Goal: Information Seeking & Learning: Check status

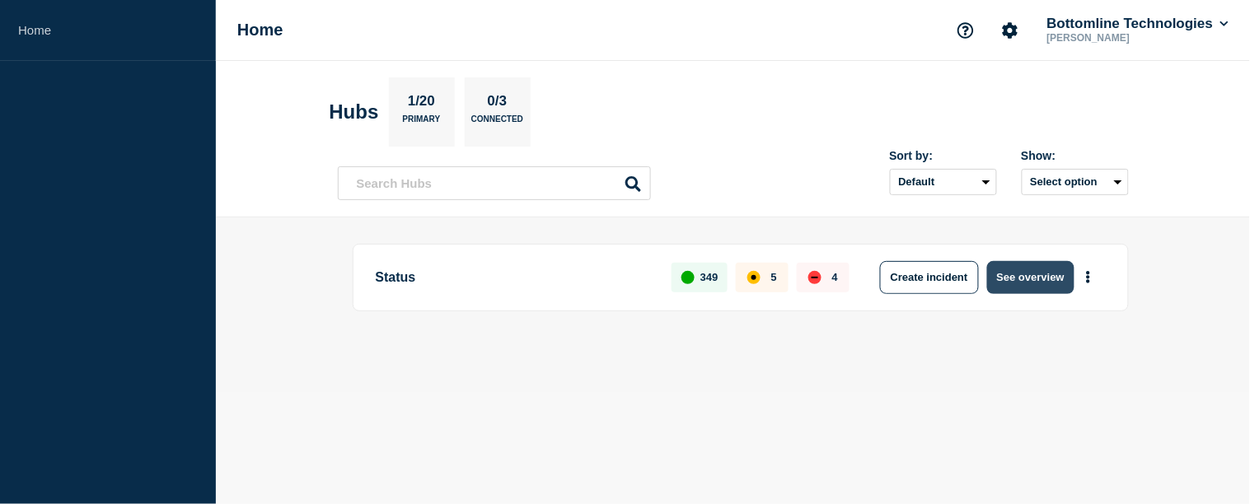
click at [1056, 289] on button "See overview" at bounding box center [1030, 277] width 87 height 33
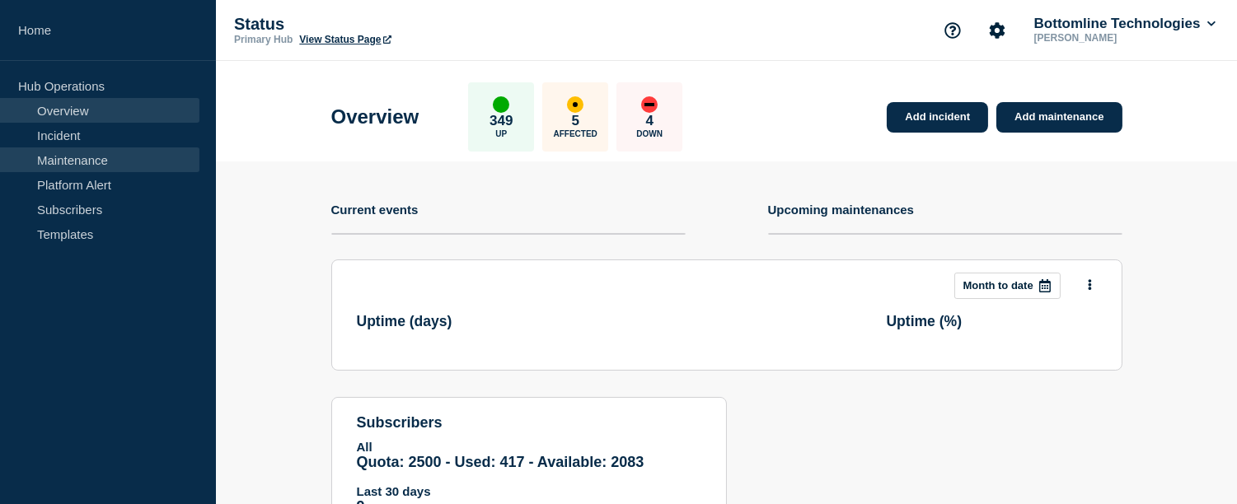
click at [118, 157] on link "Maintenance" at bounding box center [99, 159] width 199 height 25
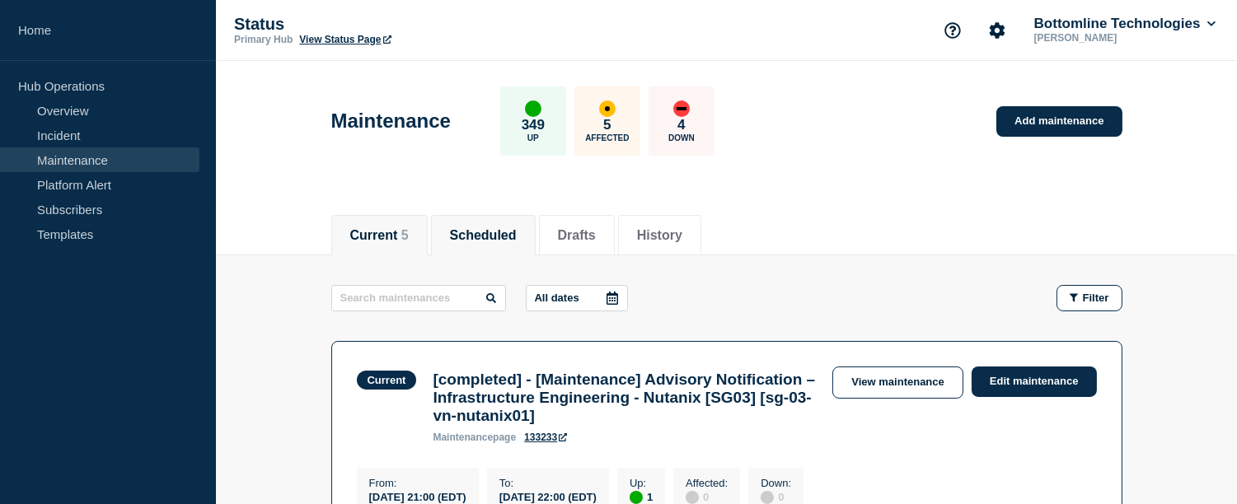
click at [466, 228] on button "Scheduled" at bounding box center [483, 235] width 67 height 15
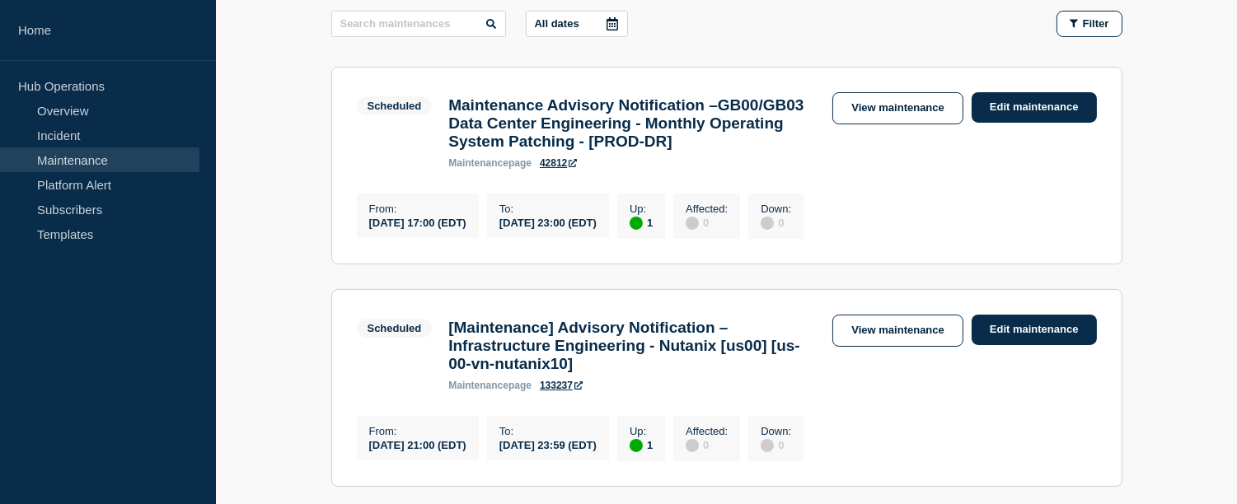
scroll to position [366, 0]
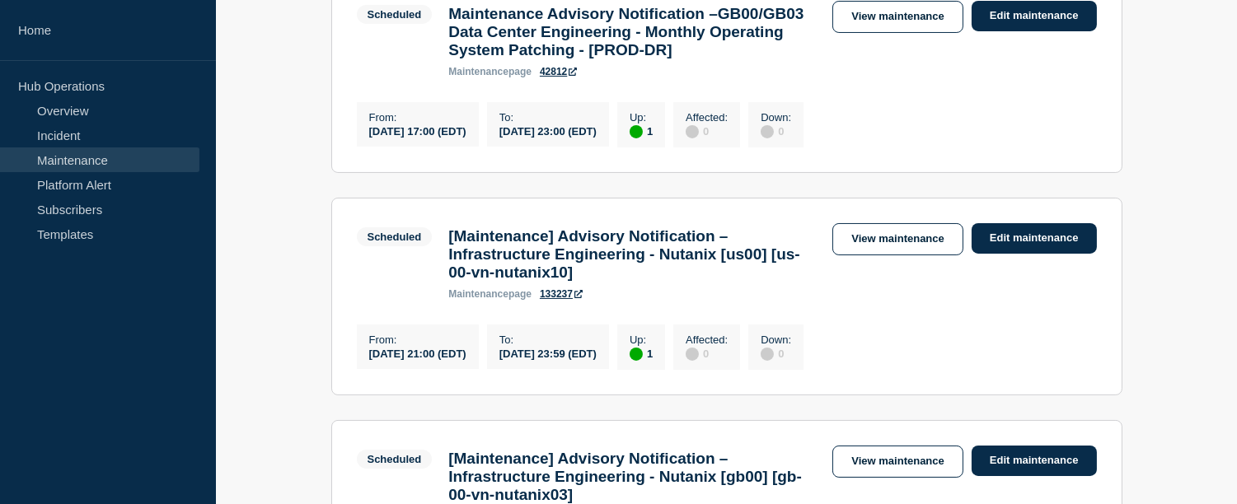
click at [441, 360] on div "[DATE] 21:00 (EDT)" at bounding box center [417, 353] width 97 height 14
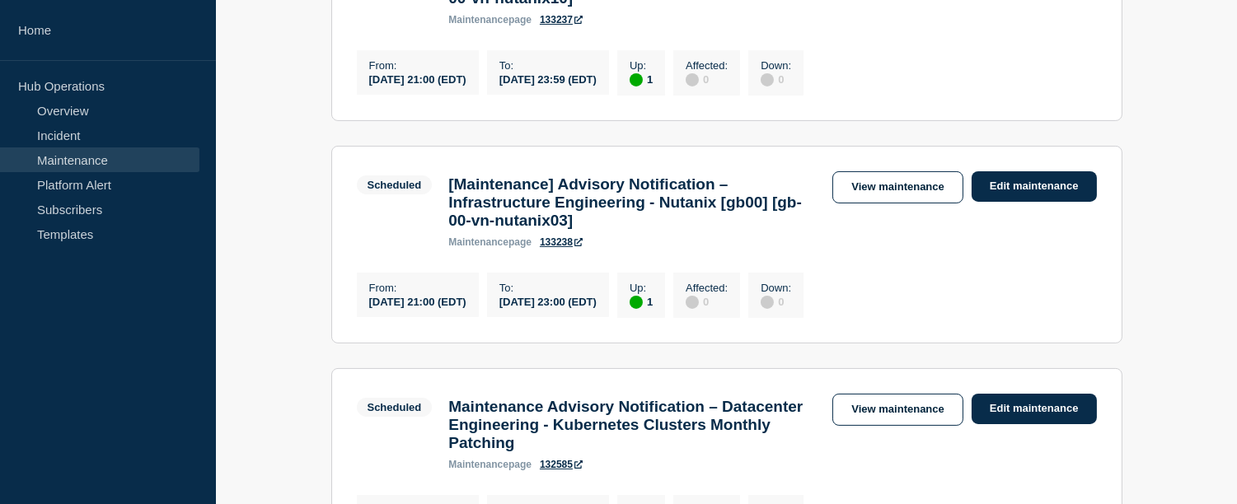
scroll to position [824, 0]
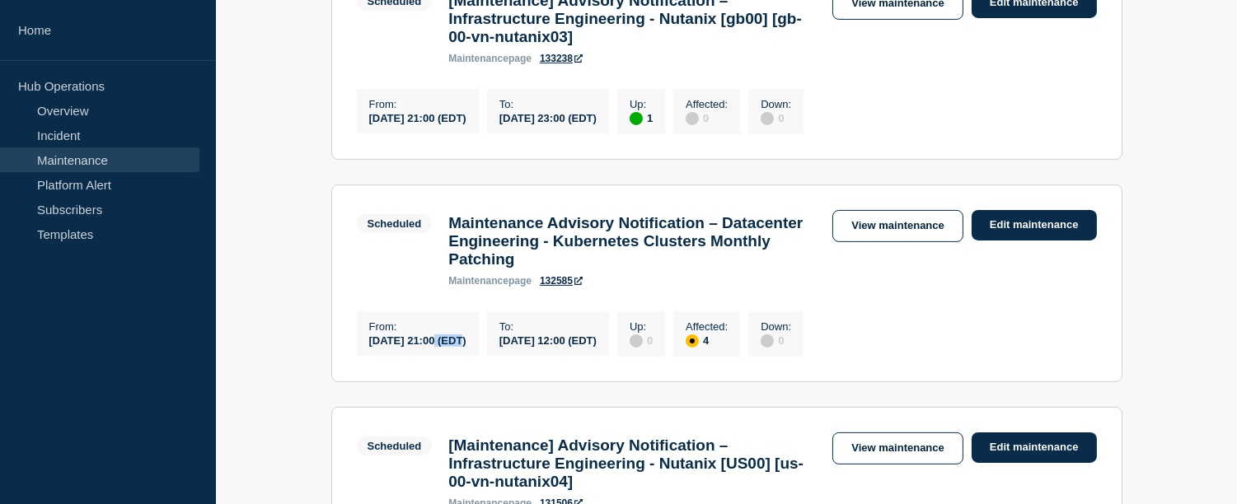
drag, startPoint x: 438, startPoint y: 413, endPoint x: 470, endPoint y: 414, distance: 32.1
click at [466, 347] on div "[DATE] 21:00 (EDT)" at bounding box center [417, 340] width 97 height 14
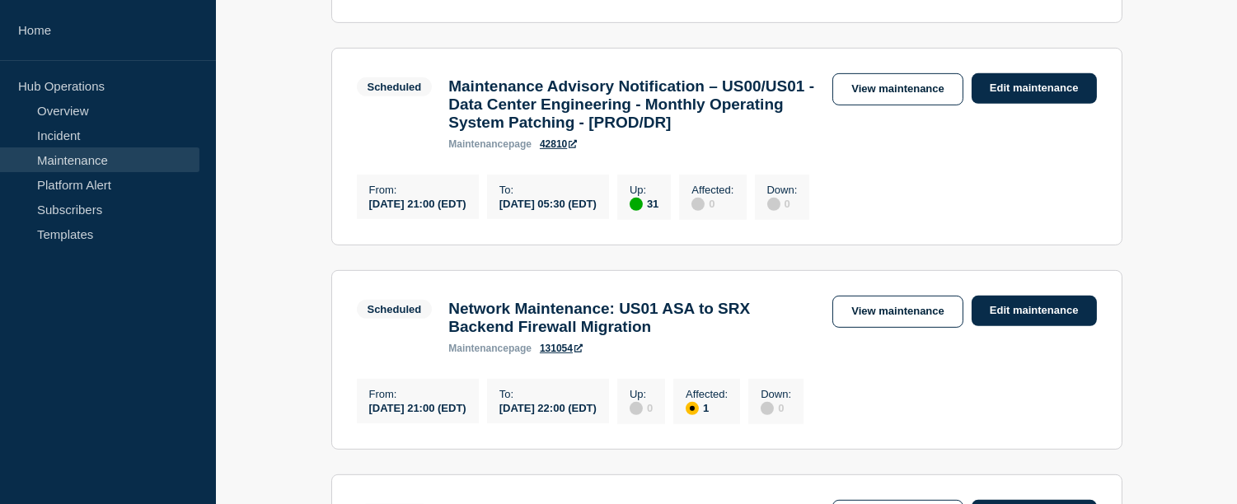
scroll to position [1401, 0]
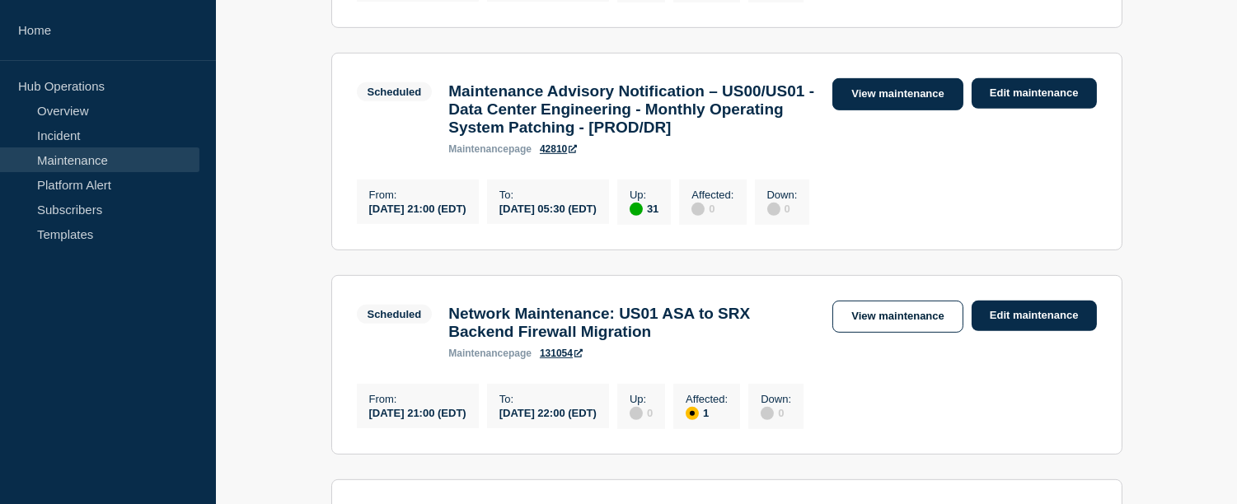
click at [901, 110] on link "View maintenance" at bounding box center [897, 94] width 130 height 32
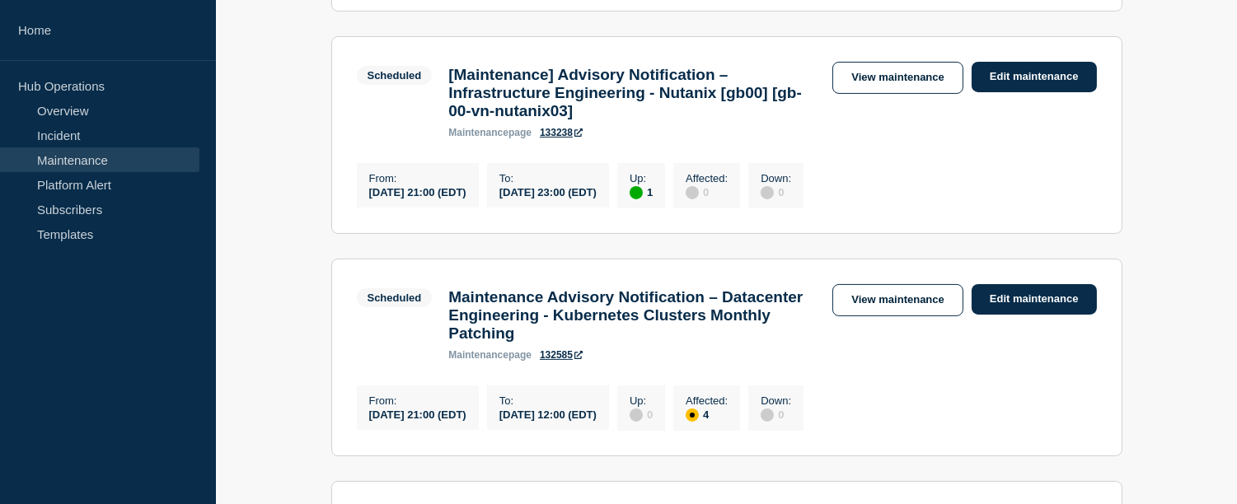
scroll to position [751, 0]
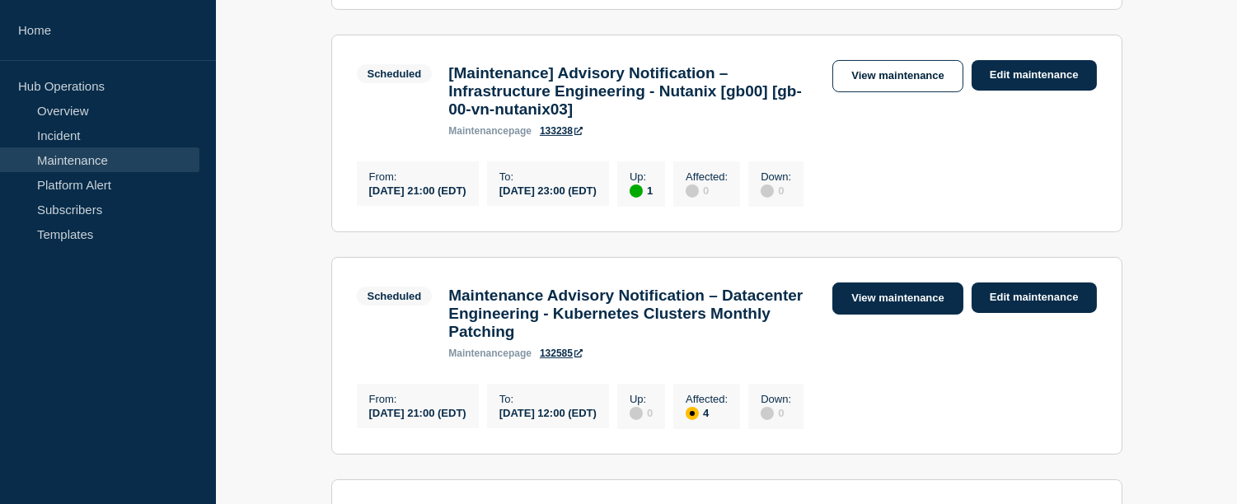
click at [870, 315] on link "View maintenance" at bounding box center [897, 299] width 130 height 32
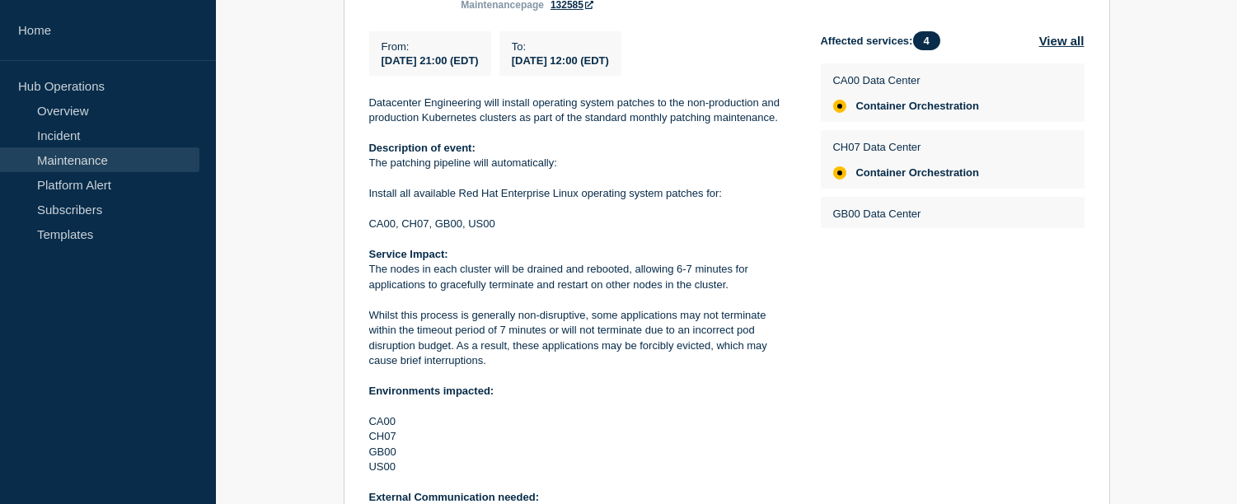
scroll to position [394, 0]
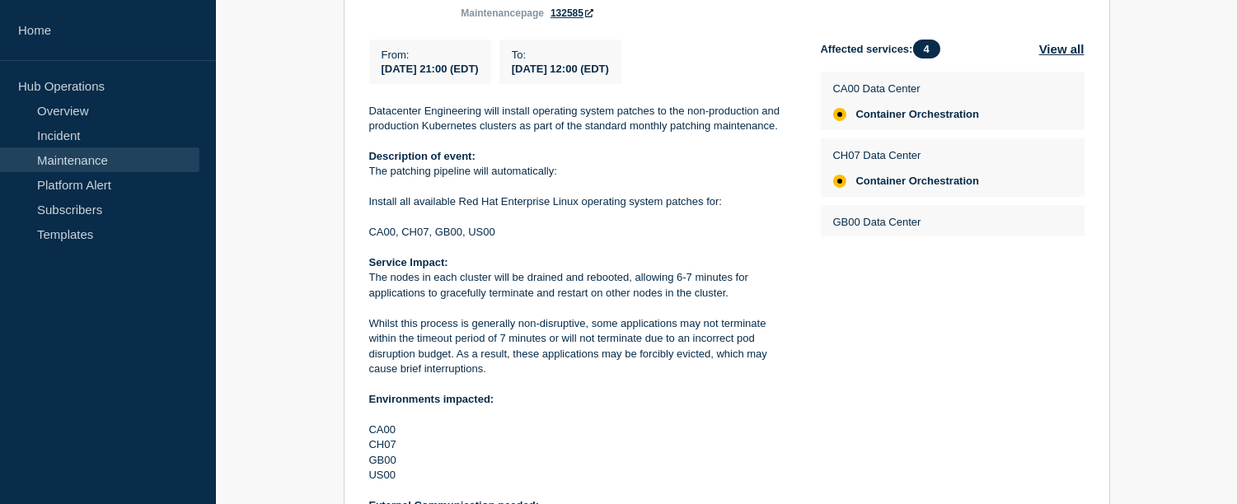
click at [1068, 232] on div "GB00 Data Center Container Orchestration" at bounding box center [953, 234] width 264 height 58
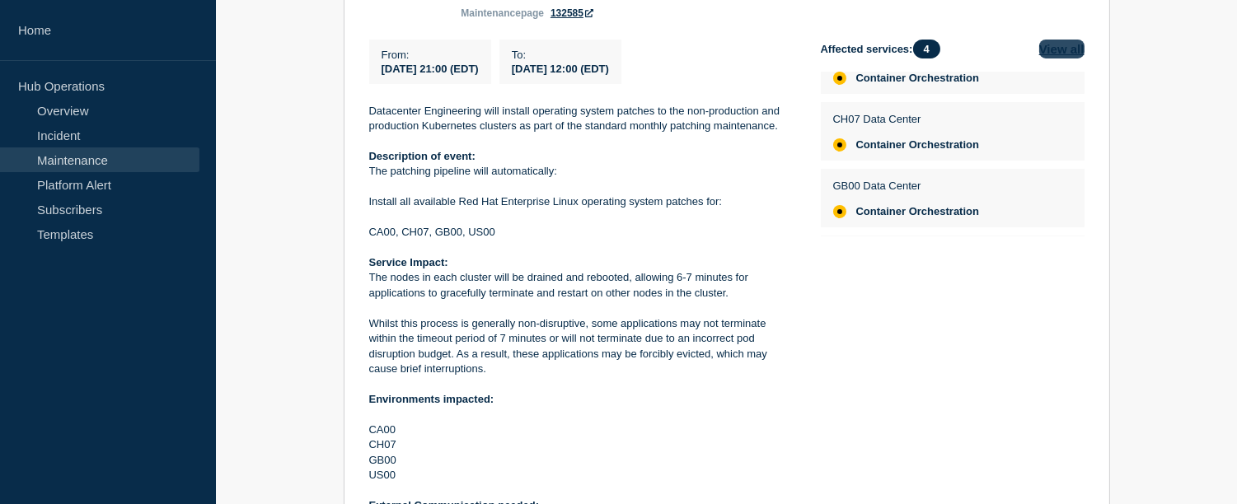
click at [1060, 58] on button "View all" at bounding box center [1061, 49] width 45 height 19
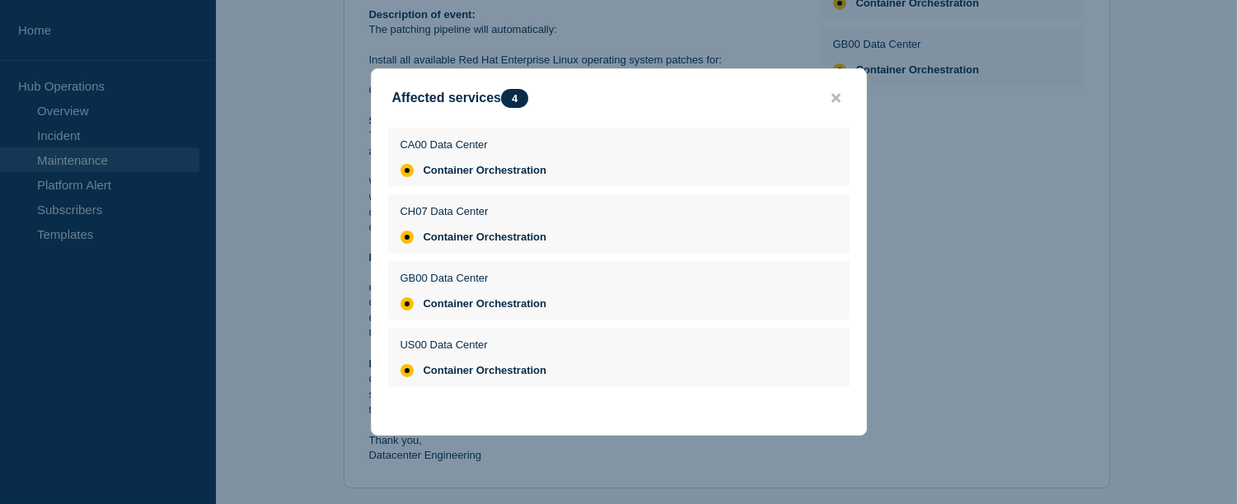
scroll to position [550, 0]
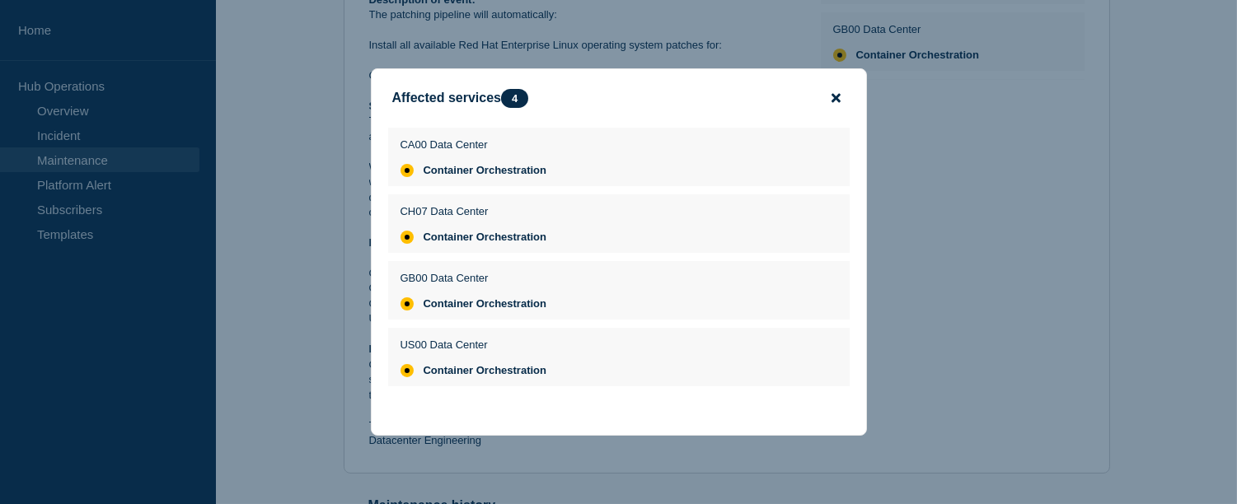
click at [835, 91] on icon "close button" at bounding box center [835, 97] width 9 height 13
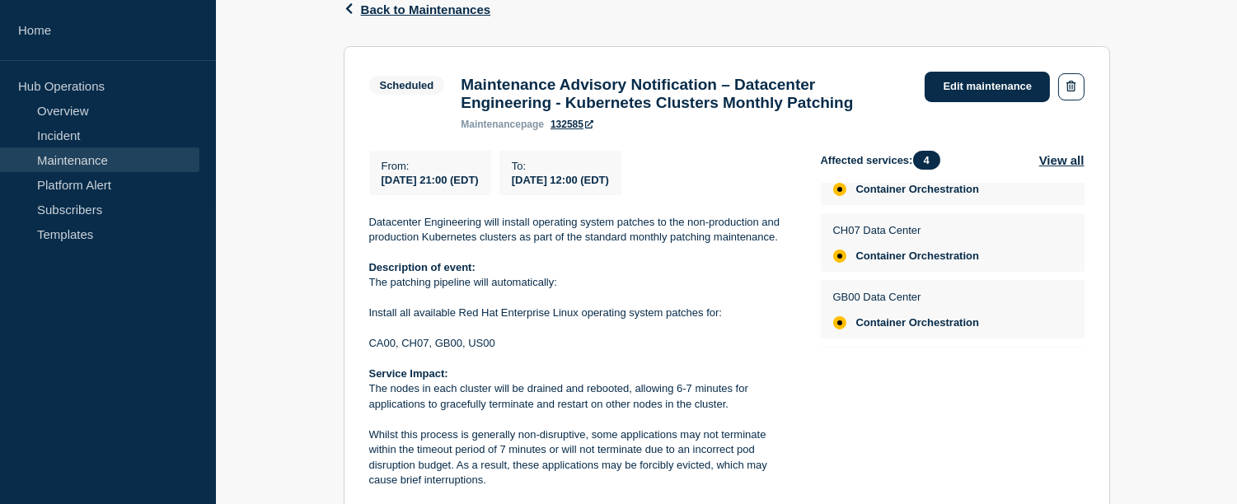
scroll to position [278, 0]
